Goal: Check status: Check status

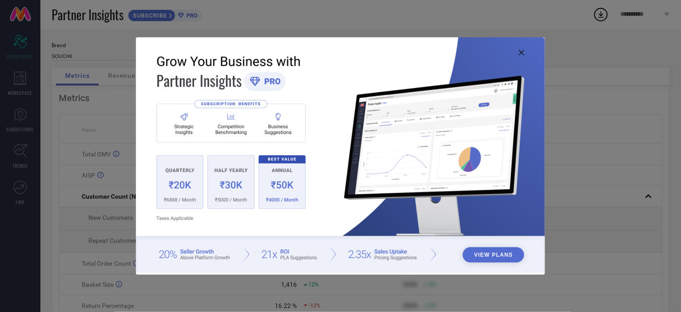
click at [522, 54] on icon at bounding box center [521, 52] width 5 height 5
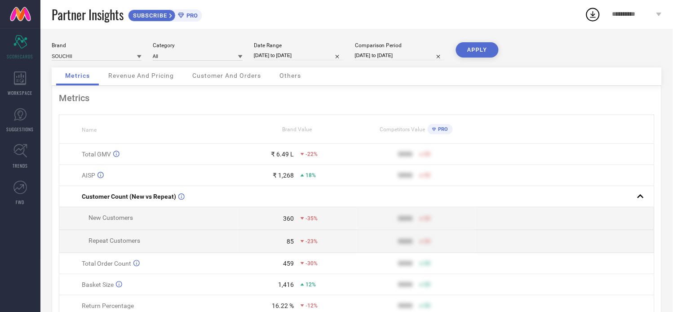
select select "7"
select select "2025"
select select "8"
select select "2025"
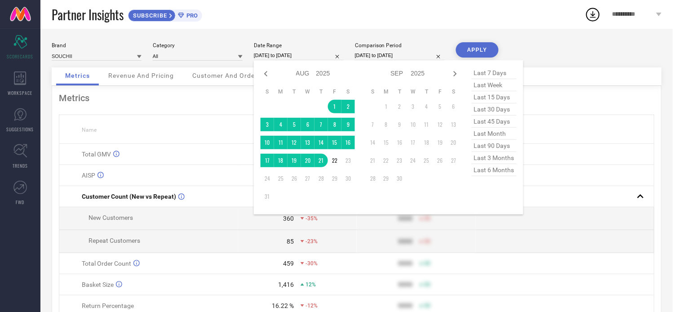
click at [292, 53] on input "[DATE] to [DATE]" at bounding box center [299, 55] width 90 height 9
click at [334, 106] on td "1" at bounding box center [334, 106] width 13 height 13
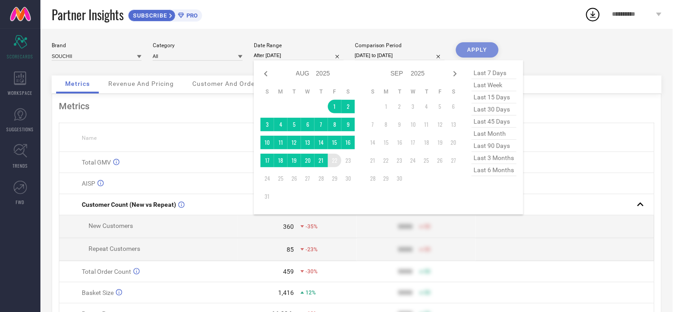
type input "[DATE] to [DATE]"
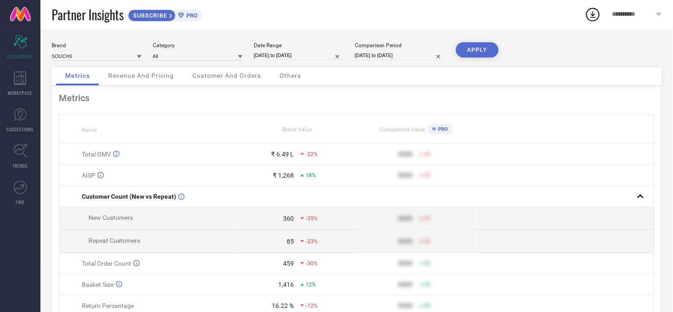
select select "7"
select select "2024"
select select "8"
select select "2024"
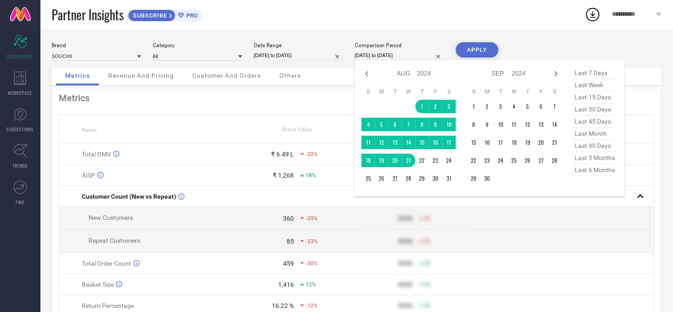
click at [383, 52] on input "[DATE] to [DATE]" at bounding box center [400, 55] width 90 height 9
click at [420, 110] on td "1" at bounding box center [421, 106] width 13 height 13
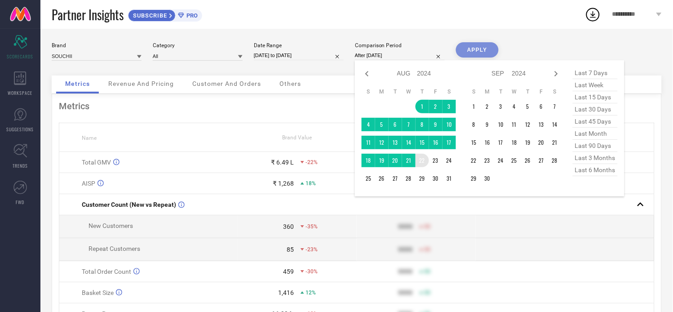
type input "[DATE] to [DATE]"
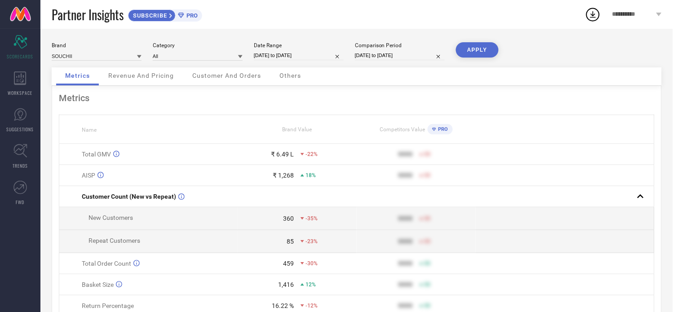
click at [472, 53] on button "APPLY" at bounding box center [477, 49] width 43 height 15
